Goal: Navigation & Orientation: Find specific page/section

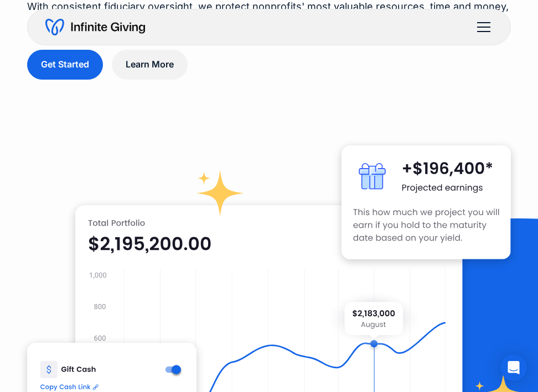
scroll to position [184, 0]
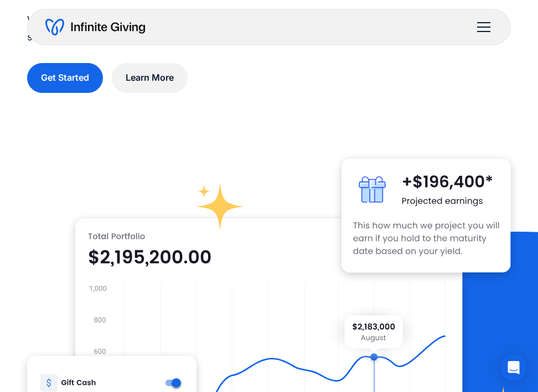
click at [484, 30] on div "menu" at bounding box center [484, 27] width 27 height 27
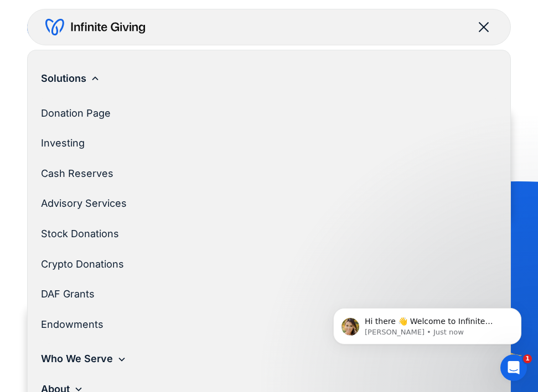
scroll to position [0, 0]
click at [85, 234] on link "Stock Donations" at bounding box center [265, 234] width 448 height 30
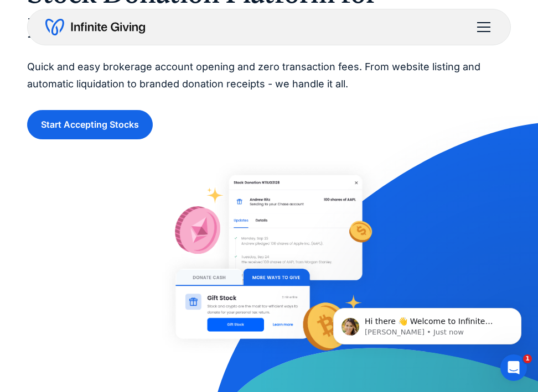
scroll to position [136, 0]
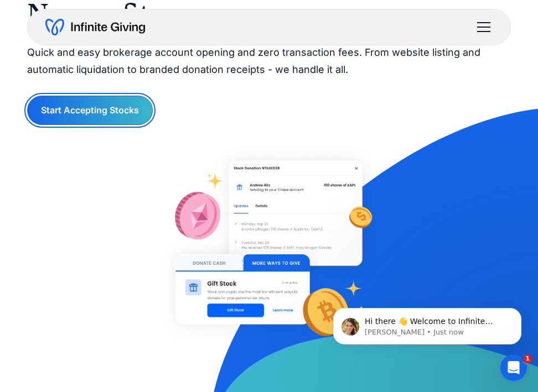
click at [100, 116] on link "Start Accepting Stocks" at bounding box center [90, 110] width 126 height 29
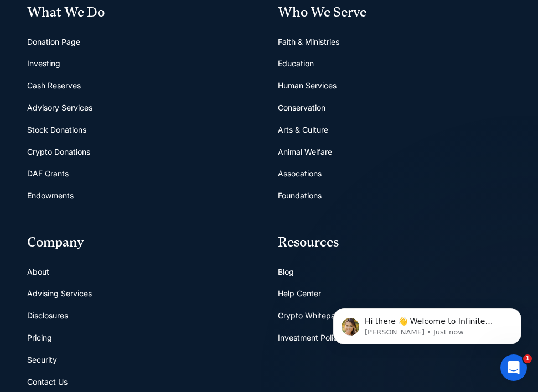
scroll to position [616, 0]
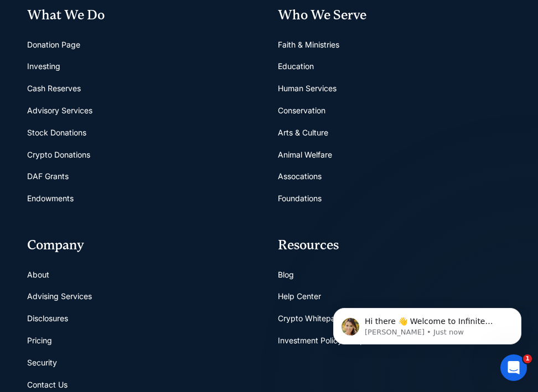
click at [69, 44] on link "Donation Page" at bounding box center [53, 45] width 53 height 22
